Goal: Task Accomplishment & Management: Use online tool/utility

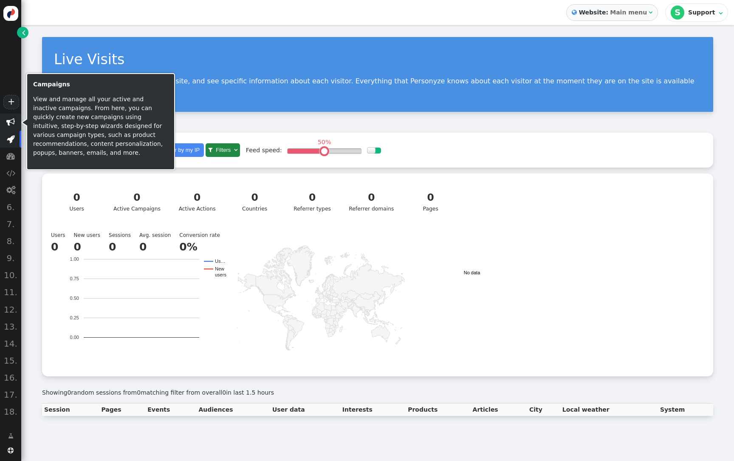
click at [10, 122] on span "" at bounding box center [10, 122] width 8 height 8
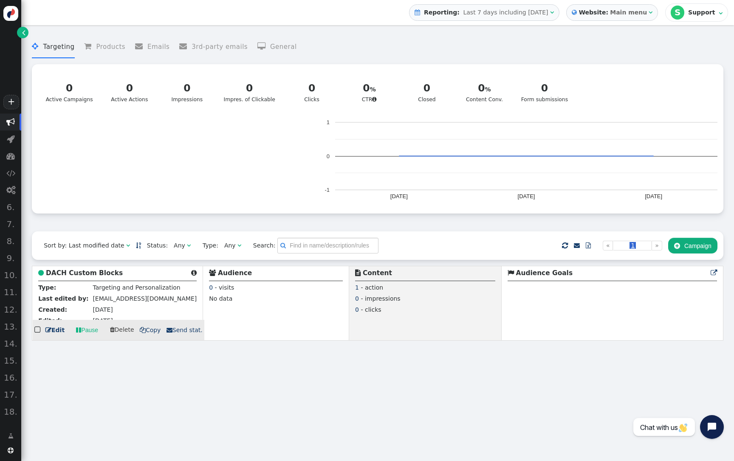
click at [108, 277] on b "DACH Custom Blocks" at bounding box center [84, 273] width 77 height 8
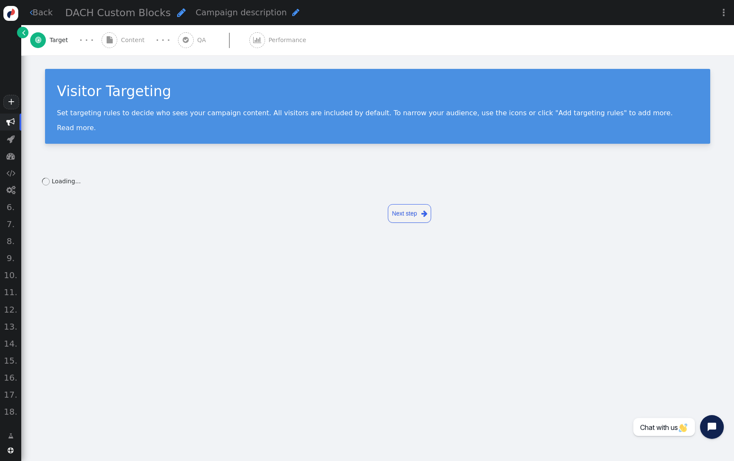
click at [117, 49] on div " Content" at bounding box center [125, 40] width 47 height 30
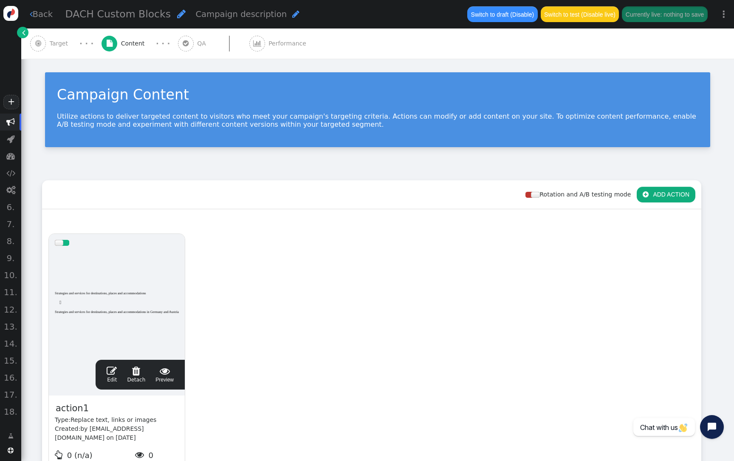
click at [145, 41] on span "Content" at bounding box center [134, 43] width 27 height 9
click at [215, 53] on link " QA" at bounding box center [213, 43] width 71 height 30
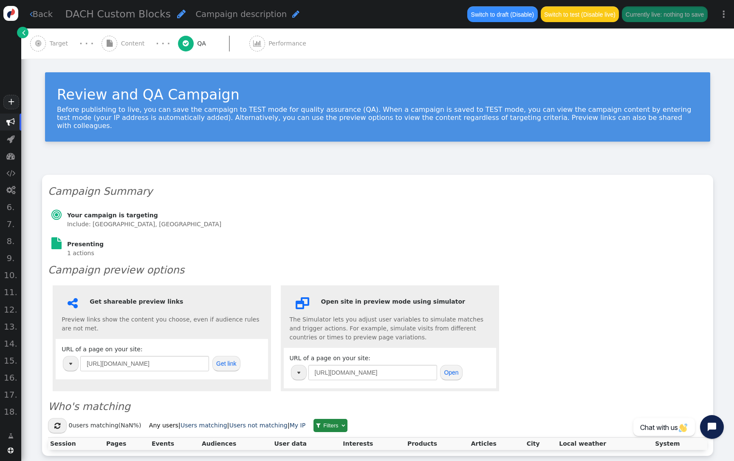
click at [117, 34] on div " Content" at bounding box center [125, 43] width 47 height 30
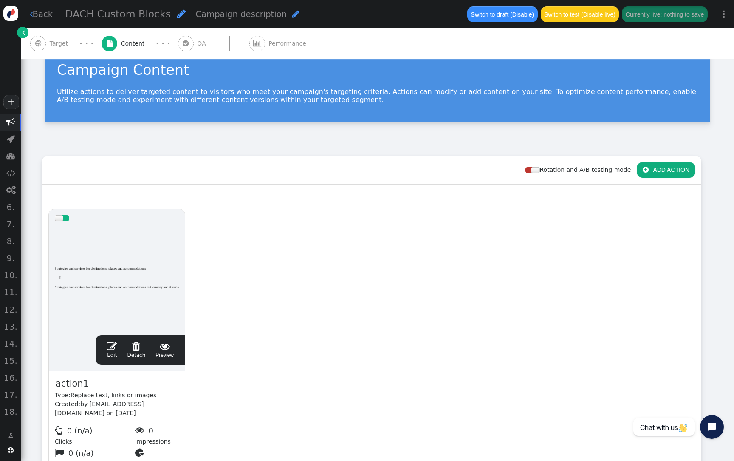
scroll to position [25, 0]
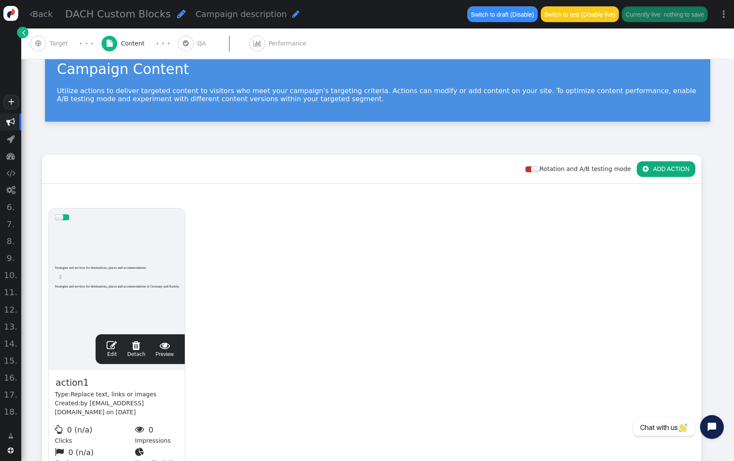
click at [154, 313] on div at bounding box center [117, 277] width 124 height 102
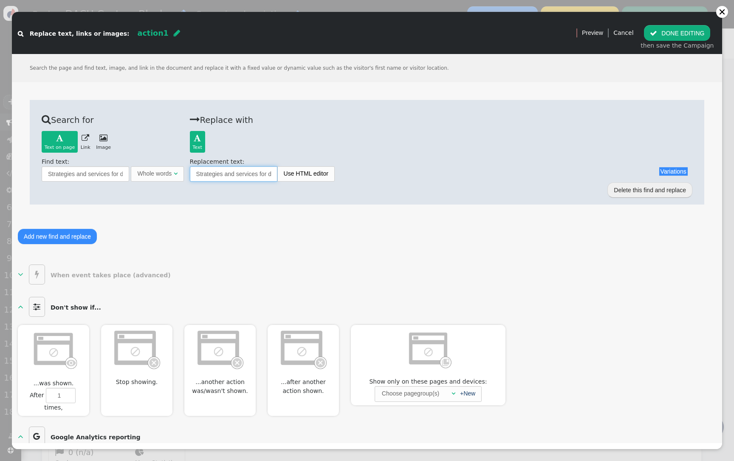
drag, startPoint x: 233, startPoint y: 182, endPoint x: 97, endPoint y: 180, distance: 136.0
click at [97, 180] on div " Search for Text on page   Text on page  Link  Image  Back Find text: Str…" at bounding box center [367, 147] width 651 height 70
click at [97, 180] on input "Strategies and services for destinations, places and accommodations" at bounding box center [86, 173] width 88 height 15
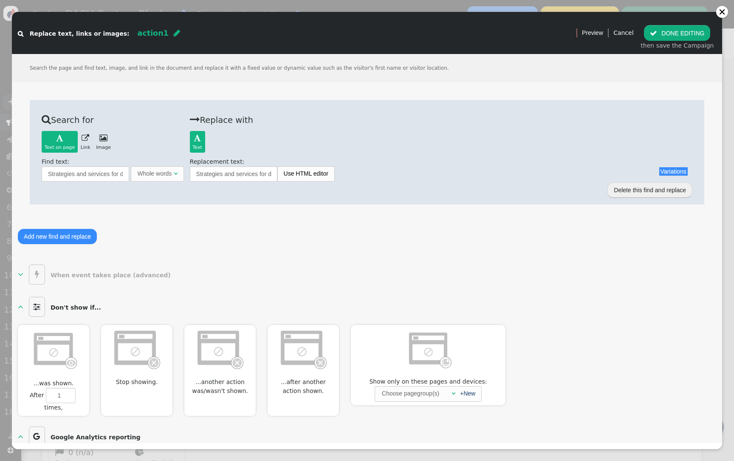
click at [668, 34] on button " DONE EDITING" at bounding box center [677, 32] width 66 height 15
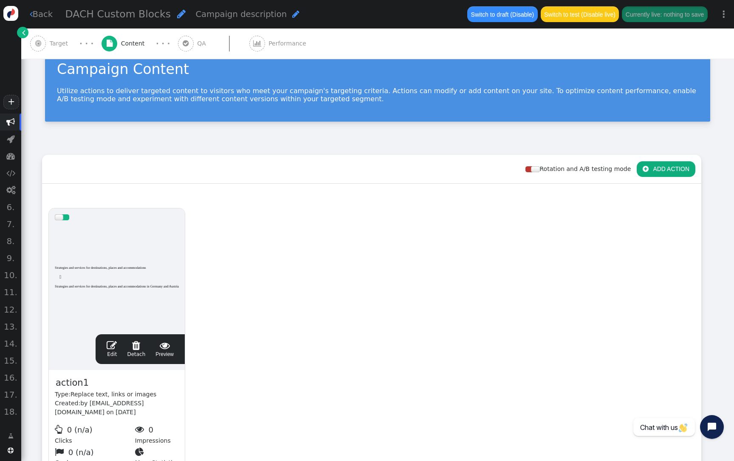
click at [21, 31] on link "" at bounding box center [22, 32] width 11 height 11
